Goal: Task Accomplishment & Management: Use online tool/utility

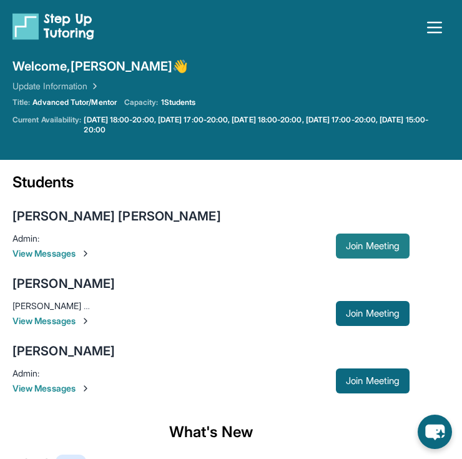
click at [377, 246] on span "Join Meeting" at bounding box center [373, 245] width 54 height 7
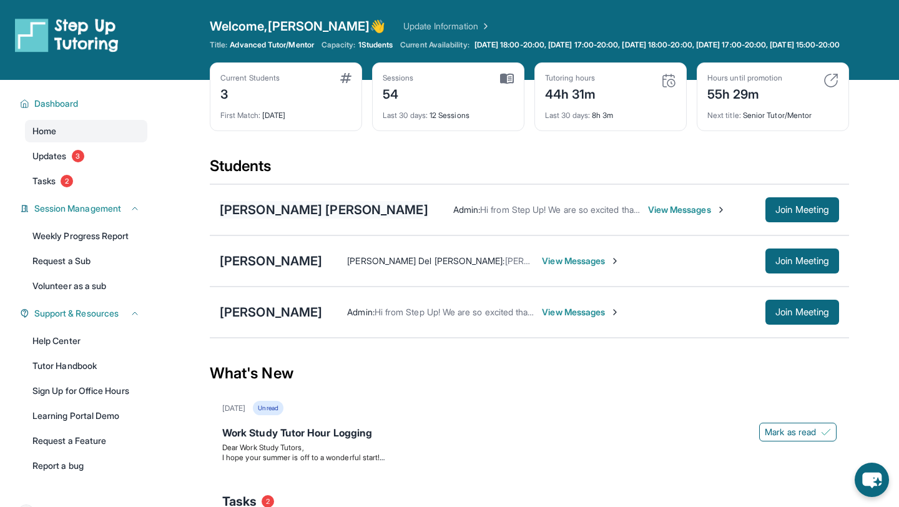
click at [307, 219] on div "[PERSON_NAME] [PERSON_NAME]" at bounding box center [324, 209] width 209 height 17
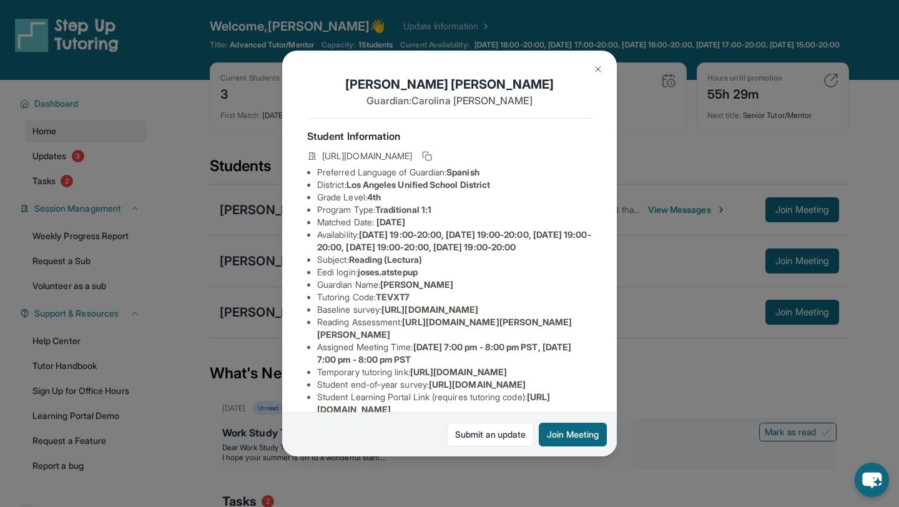
click at [560, 433] on button "Join Meeting" at bounding box center [573, 435] width 68 height 24
